Goal: Information Seeking & Learning: Find contact information

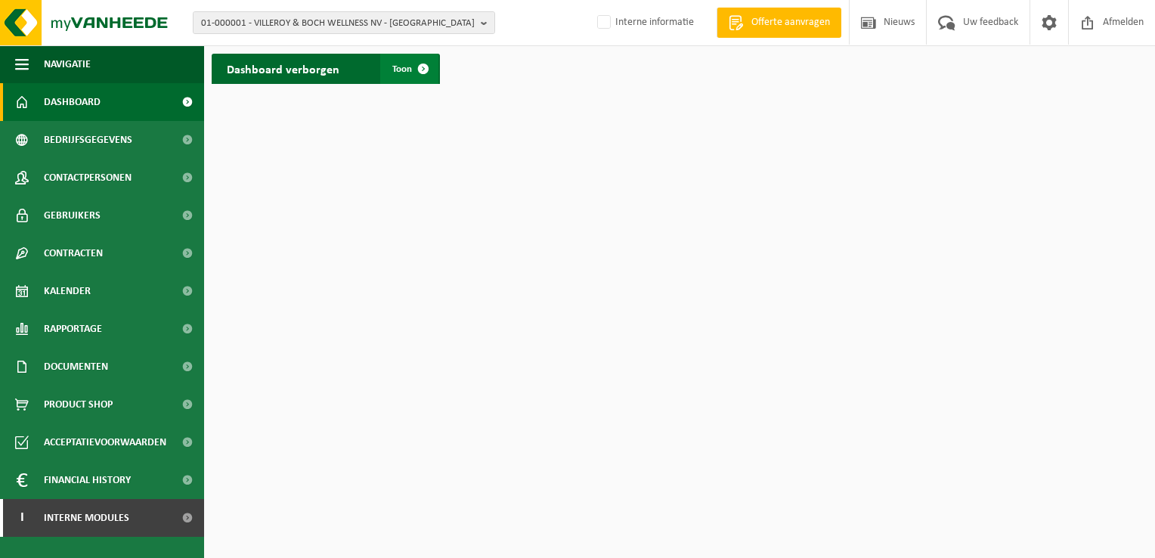
click at [427, 68] on span at bounding box center [423, 69] width 30 height 30
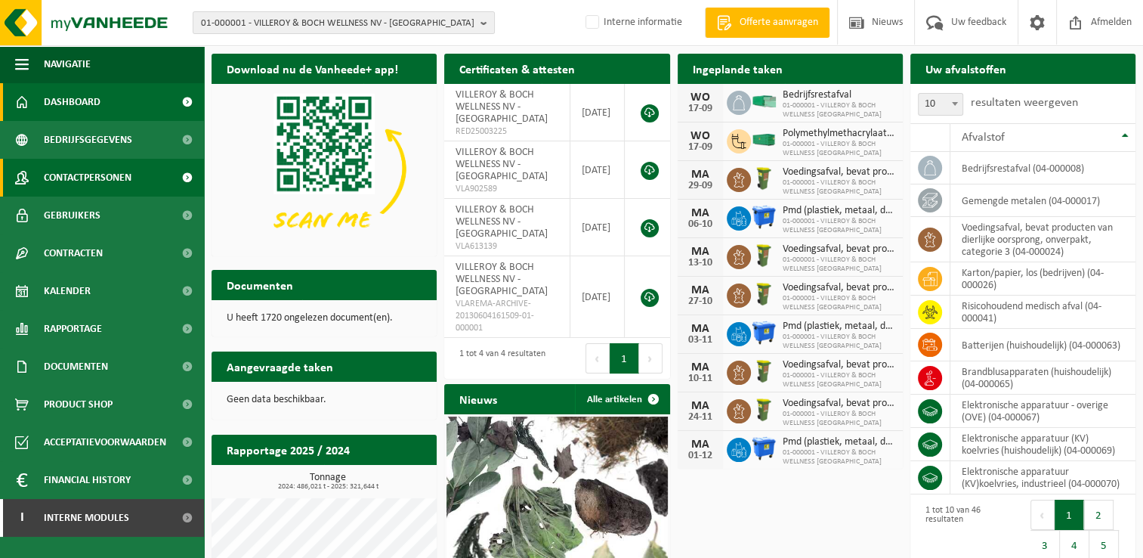
click at [116, 174] on span "Contactpersonen" at bounding box center [88, 178] width 88 height 38
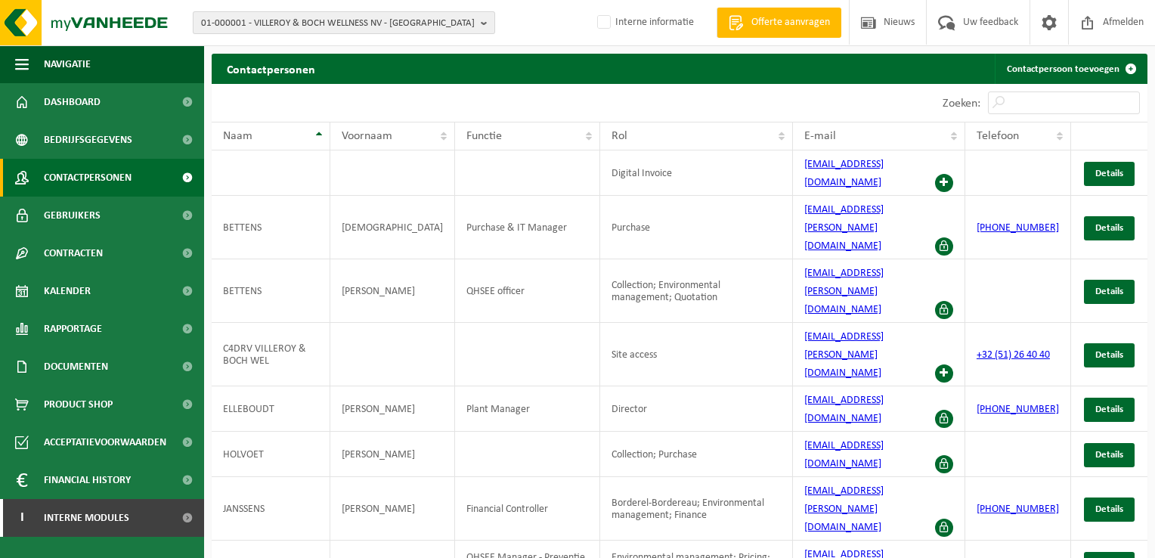
click at [481, 27] on b "button" at bounding box center [488, 22] width 14 height 21
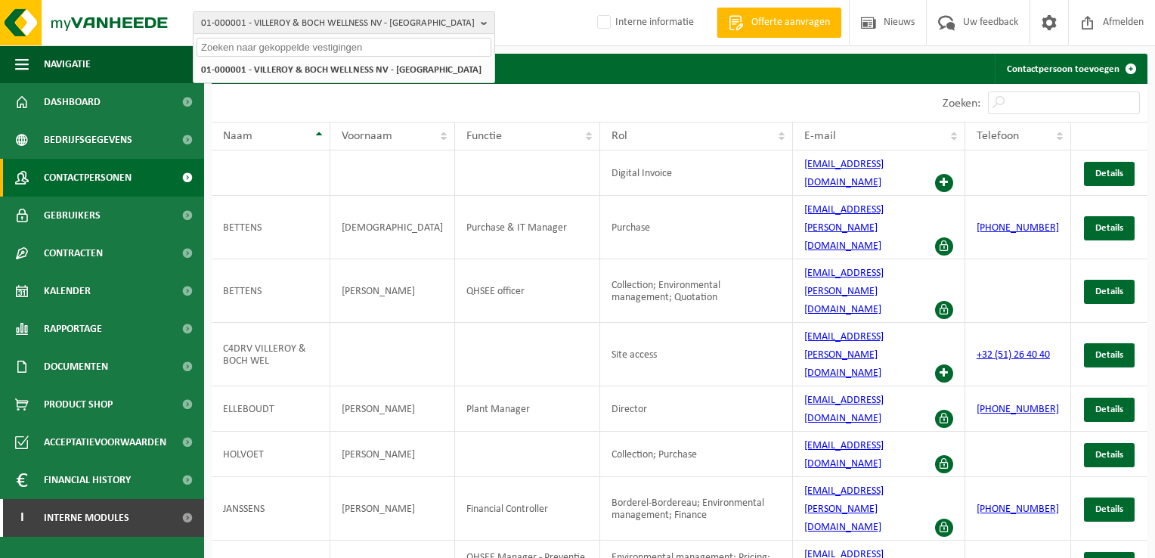
click at [299, 52] on input "text" at bounding box center [343, 47] width 295 height 19
paste input "10-980805"
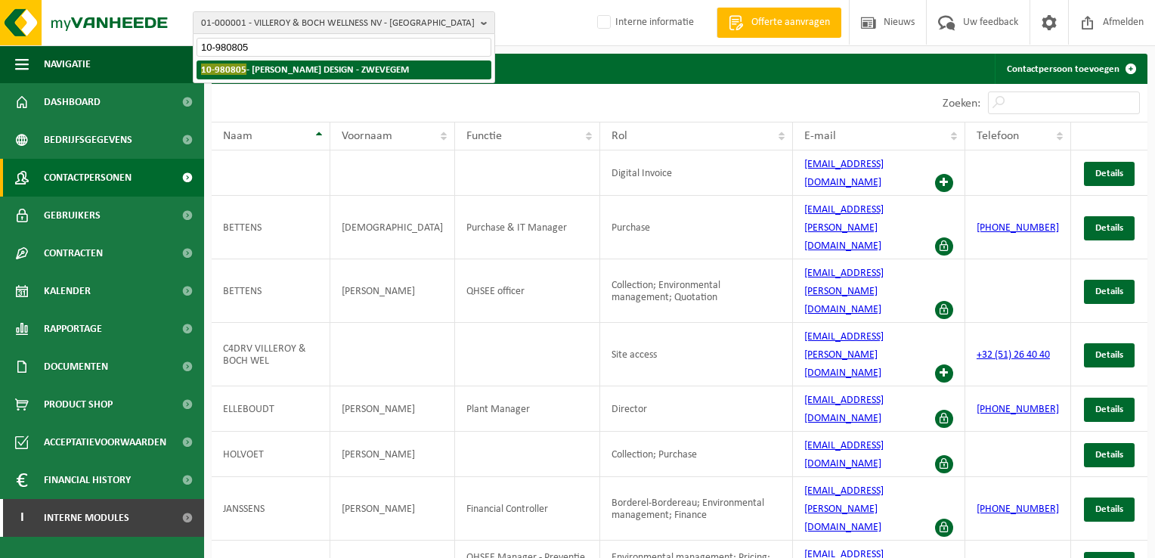
type input "10-980805"
click at [324, 63] on strong "10-980805 - FIORE DESIGN - ZWEVEGEM" at bounding box center [305, 68] width 208 height 11
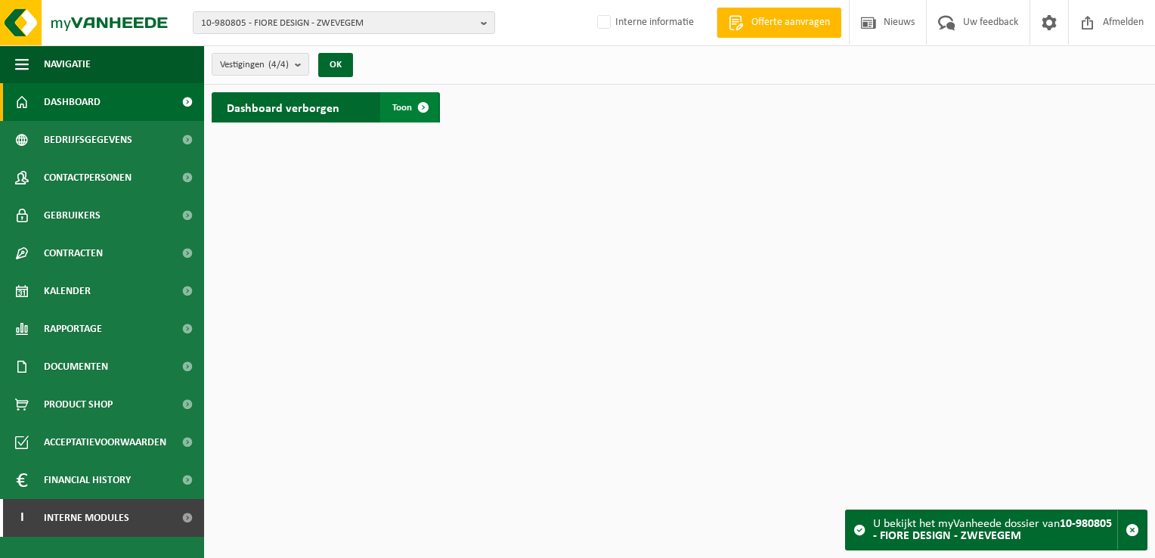
click at [419, 104] on span at bounding box center [423, 107] width 30 height 30
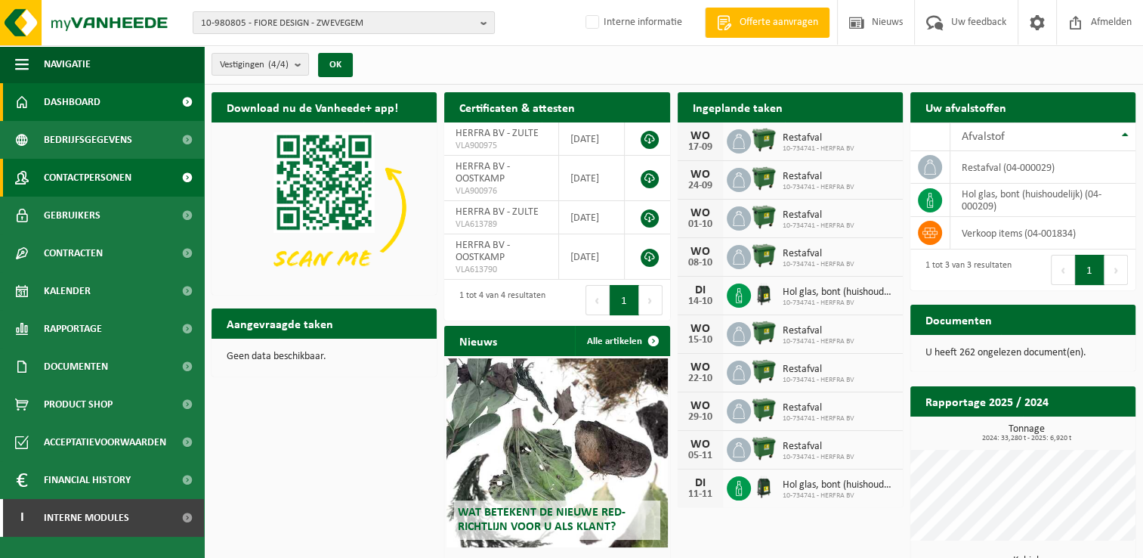
click at [185, 174] on span at bounding box center [187, 178] width 34 height 38
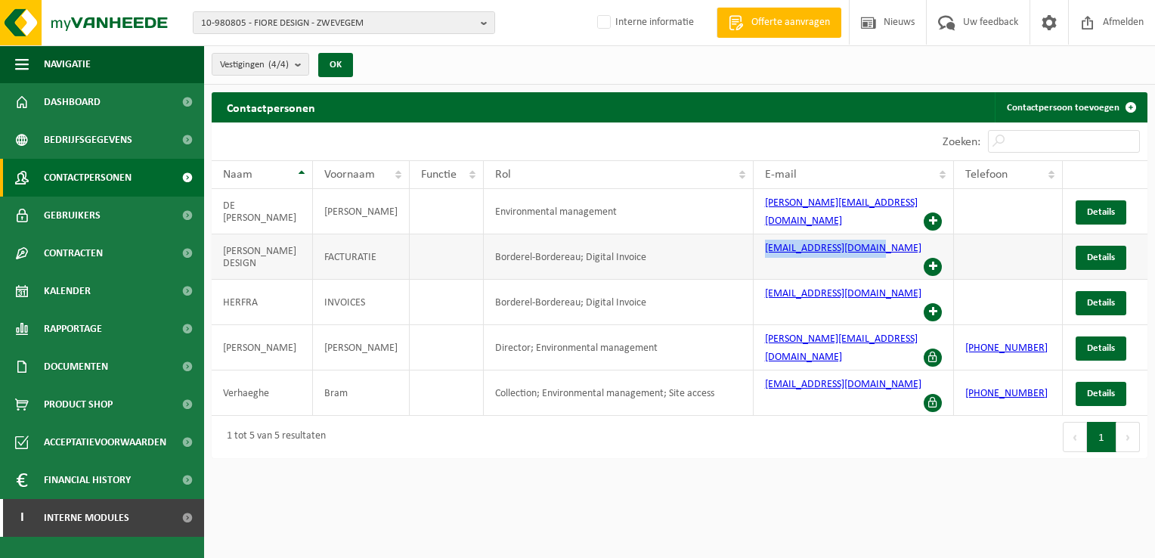
drag, startPoint x: 755, startPoint y: 240, endPoint x: 862, endPoint y: 252, distance: 107.2
click at [862, 252] on td "invoice@fioredesign.be" at bounding box center [853, 256] width 201 height 45
copy link "invoice@fioredesign.be"
click at [287, 239] on td "FIORE DESIGN" at bounding box center [262, 256] width 101 height 45
click at [889, 280] on td "e-fac@herfra.be" at bounding box center [853, 302] width 201 height 45
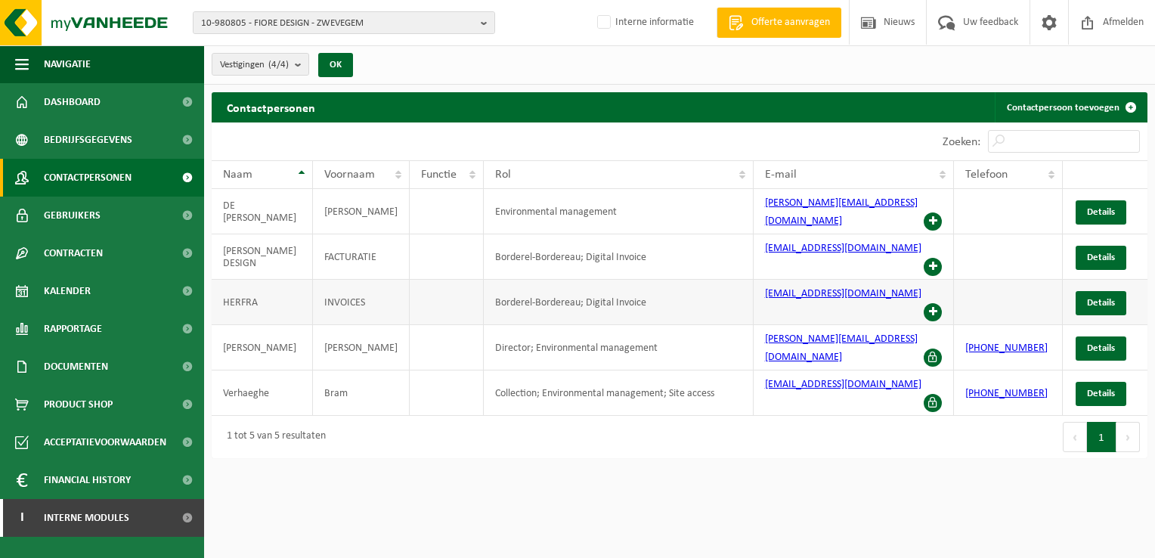
click at [933, 303] on span at bounding box center [932, 312] width 18 height 18
drag, startPoint x: 878, startPoint y: 240, endPoint x: 761, endPoint y: 246, distance: 117.3
click at [761, 246] on td "invoice@fioredesign.be" at bounding box center [853, 256] width 201 height 45
copy link "invoice@fioredesign.be"
drag, startPoint x: 824, startPoint y: 276, endPoint x: 754, endPoint y: 276, distance: 70.3
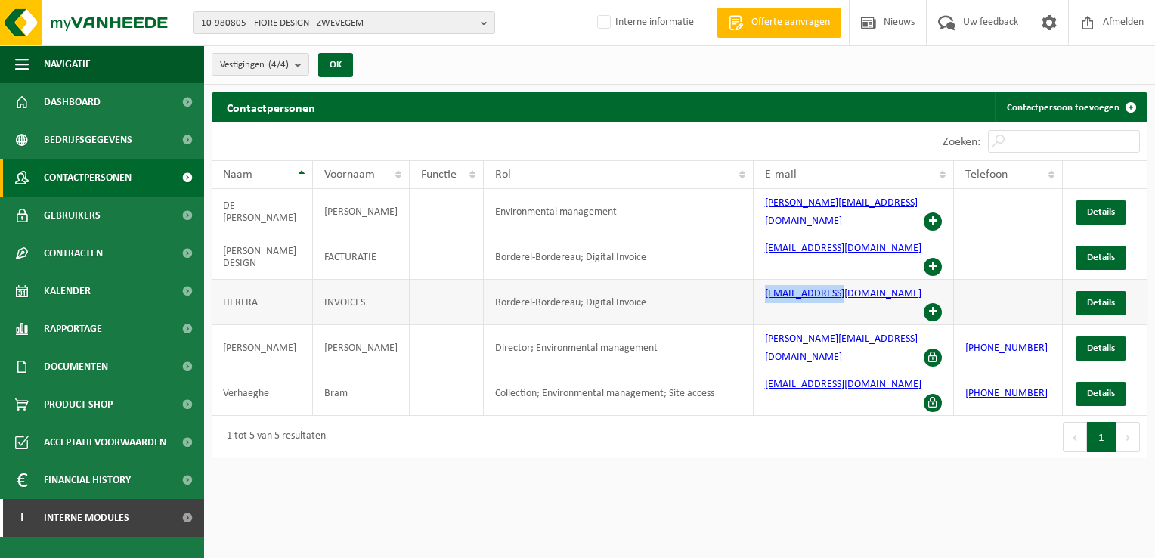
click at [754, 280] on td "e-fac@herfra.be" at bounding box center [853, 302] width 201 height 45
copy link "e-fac@herfra.be"
